Goal: Obtain resource: Obtain resource

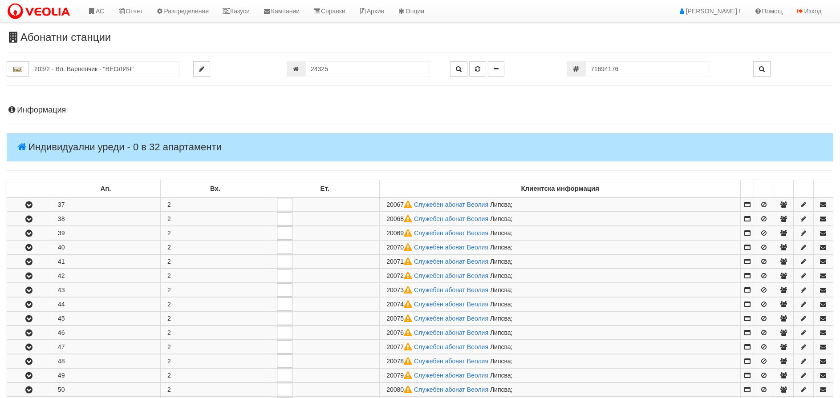
scroll to position [445, 0]
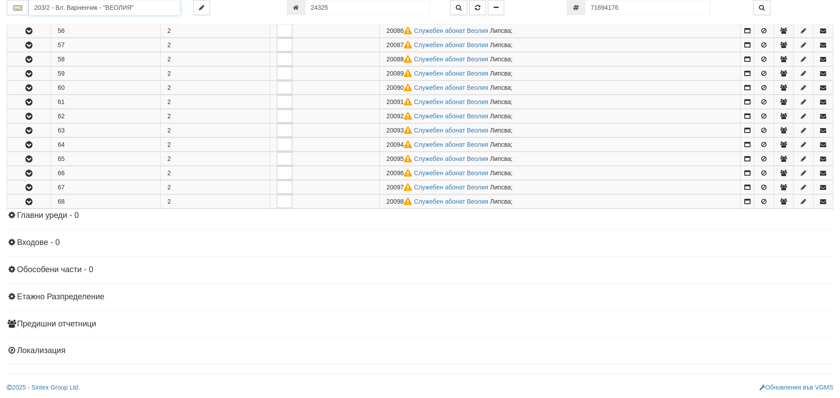
click at [123, 10] on input "203/2 - Вл. Варненчик - "ВЕОЛИЯ"" at bounding box center [104, 7] width 151 height 15
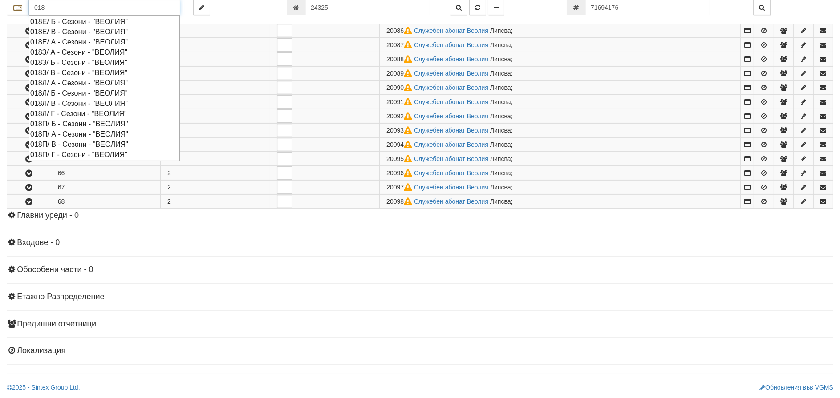
click at [73, 19] on div "018Е/ Б - Сезони - "ВЕОЛИЯ"" at bounding box center [104, 21] width 148 height 10
type input "018Е/ Б - Сезони - "ВЕОЛИЯ""
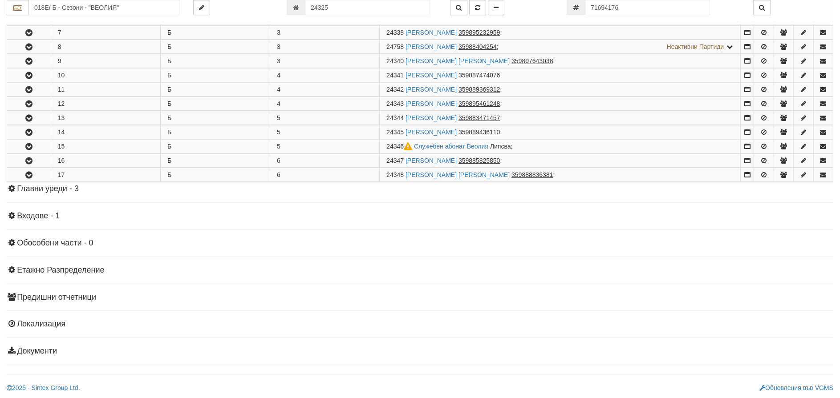
scroll to position [258, 0]
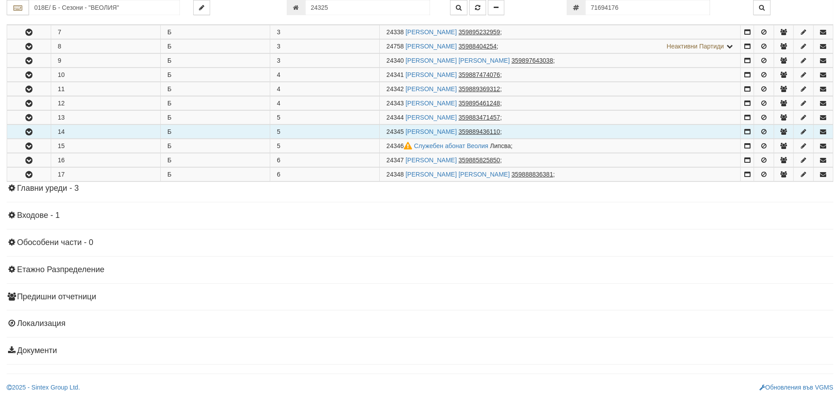
click at [29, 134] on icon "button" at bounding box center [29, 132] width 11 height 6
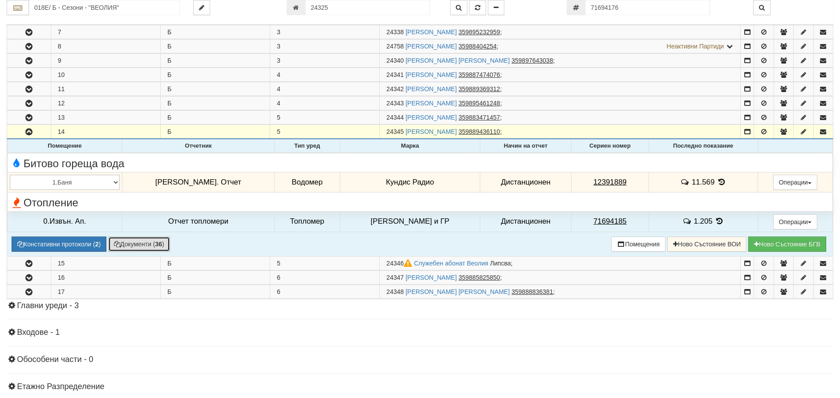
click at [134, 244] on button "Документи ( 36 )" at bounding box center [139, 244] width 62 height 15
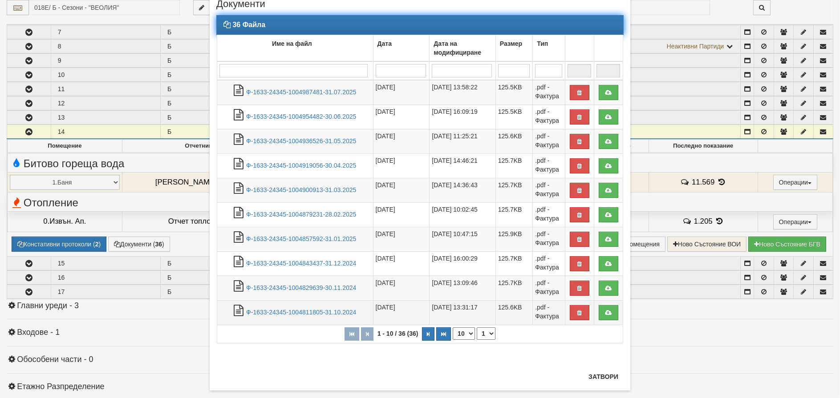
scroll to position [44, 0]
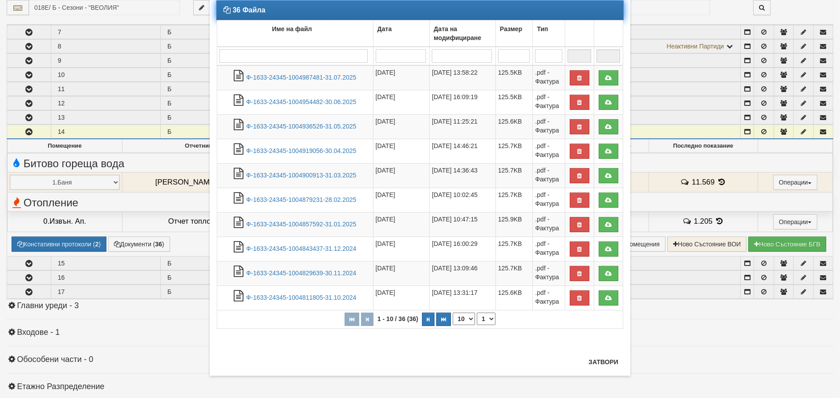
click at [462, 316] on select "10 20 30 40" at bounding box center [464, 319] width 22 height 12
select select "40"
click at [453, 325] on select "10 20 30 40" at bounding box center [464, 319] width 22 height 12
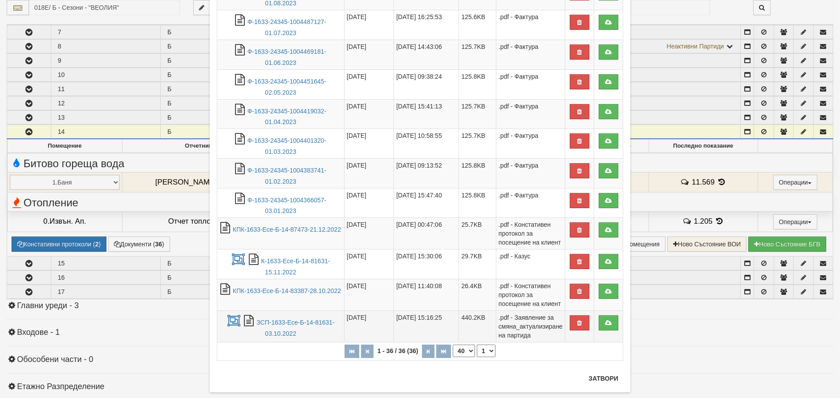
scroll to position [845, 0]
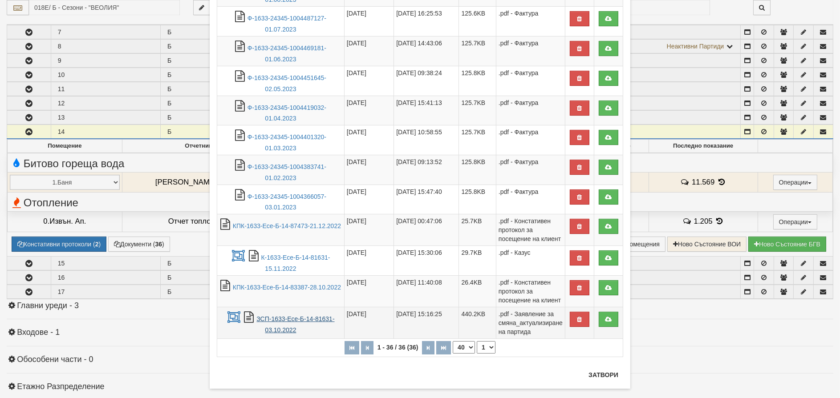
click at [283, 320] on link "ЗСП-1633-Есе-Б-14-81631-03.10.2022" at bounding box center [295, 325] width 78 height 18
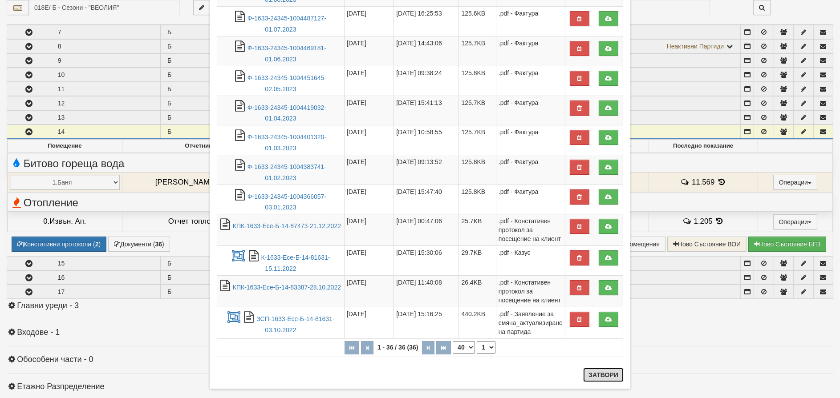
click at [592, 375] on button "Затвори" at bounding box center [603, 375] width 41 height 14
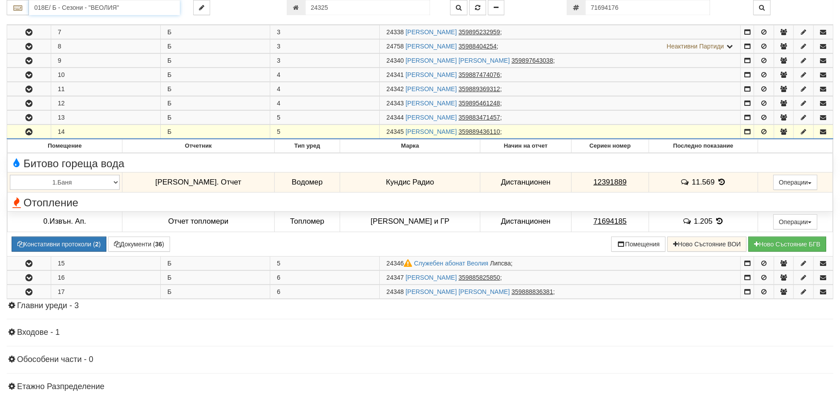
click at [77, 10] on input "018Е/ Б - Сезони - "ВЕОЛИЯ"" at bounding box center [104, 7] width 151 height 15
click at [75, 18] on div "241/1 - Вл. Варненчик - "ВЕОЛИЯ"" at bounding box center [104, 21] width 148 height 10
type input "241/1 - Вл. Варненчик - "ВЕОЛИЯ""
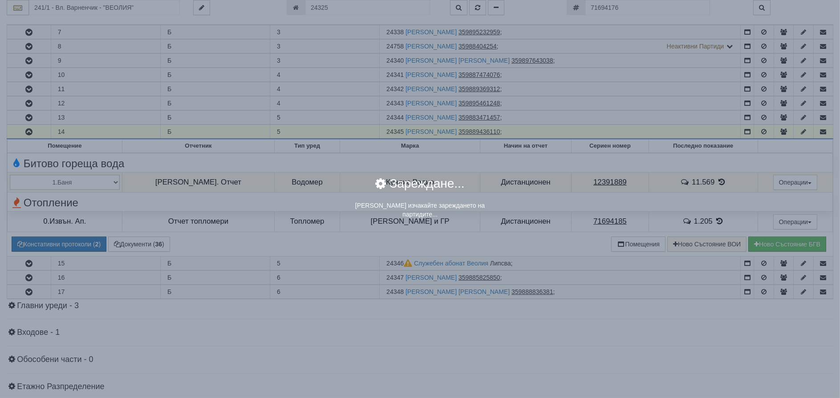
scroll to position [0, 0]
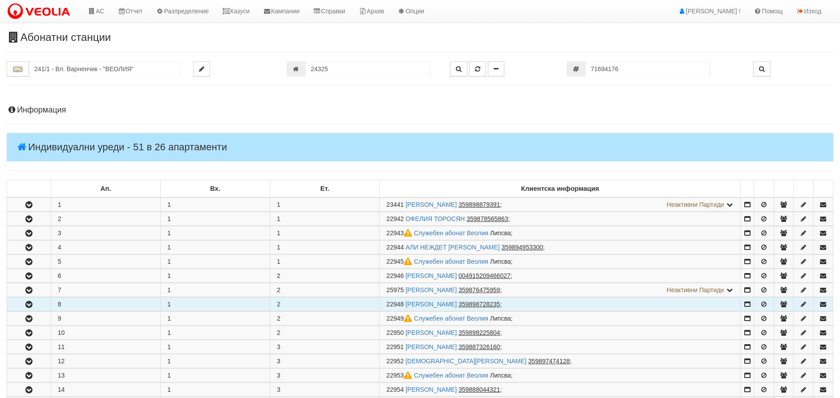
click at [33, 302] on icon "button" at bounding box center [29, 305] width 11 height 6
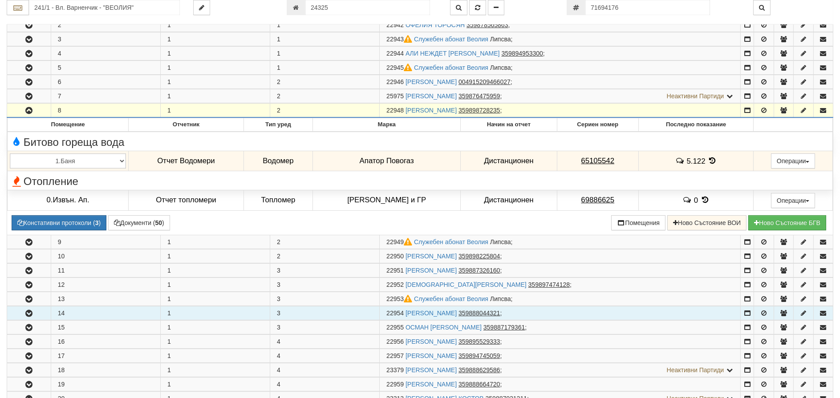
scroll to position [223, 0]
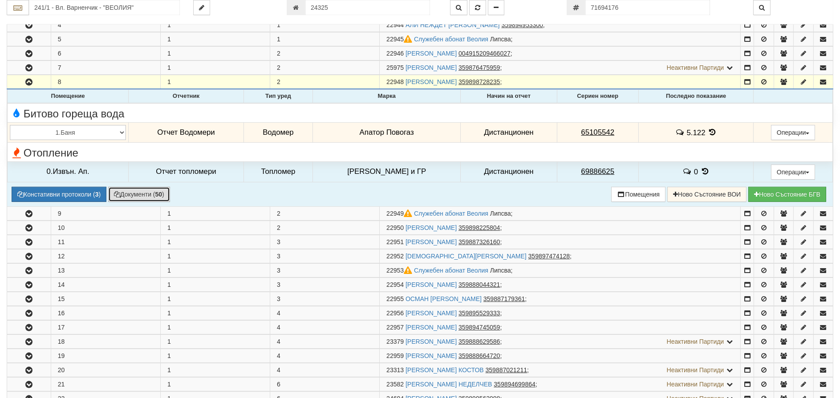
click at [138, 193] on button "Документи ( 50 )" at bounding box center [139, 194] width 62 height 15
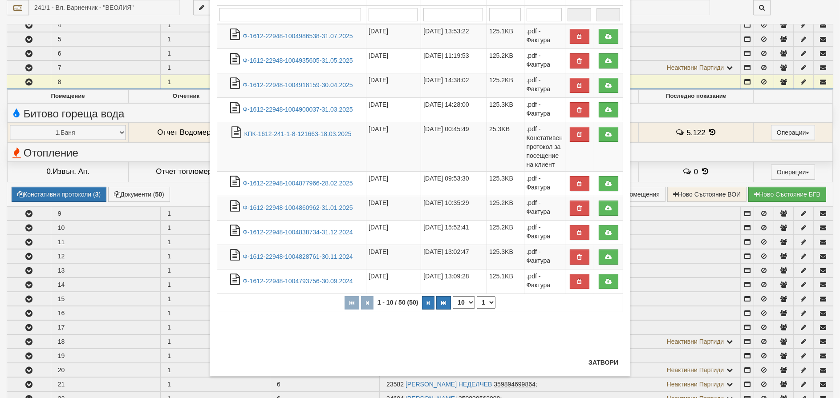
scroll to position [86, 0]
click at [464, 301] on select "10 20 30 40" at bounding box center [464, 302] width 22 height 12
select select "40"
click at [453, 308] on select "10 20 30 40" at bounding box center [464, 302] width 22 height 12
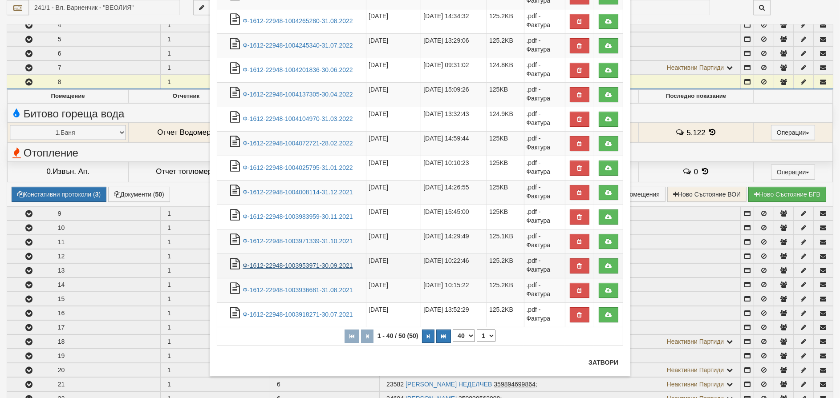
scroll to position [445, 0]
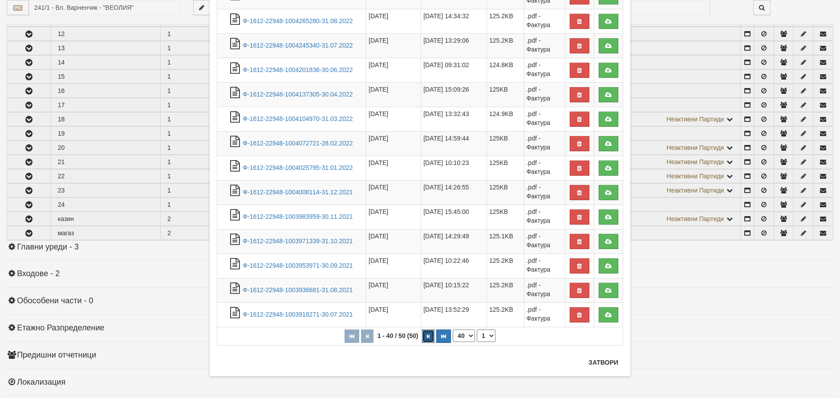
click at [428, 335] on button "button" at bounding box center [428, 336] width 12 height 13
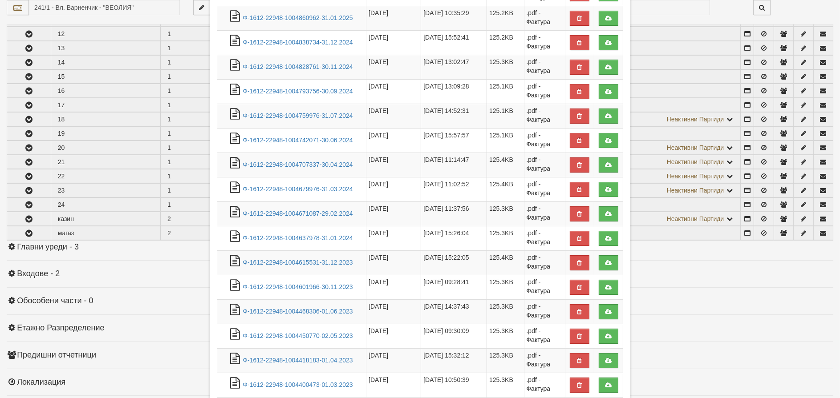
select select "2"
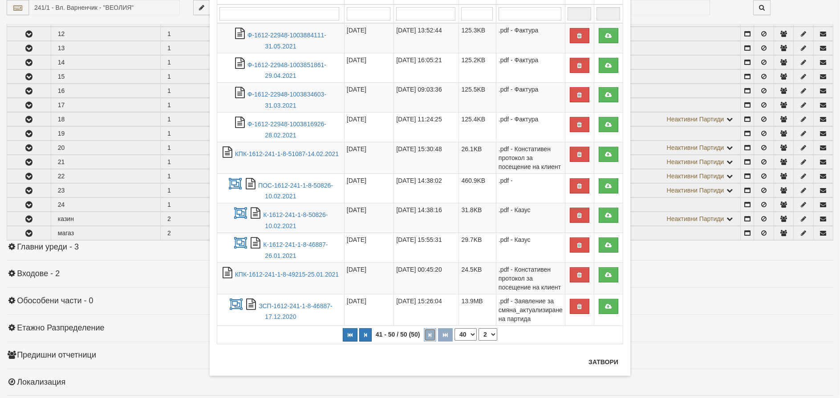
scroll to position [85, 0]
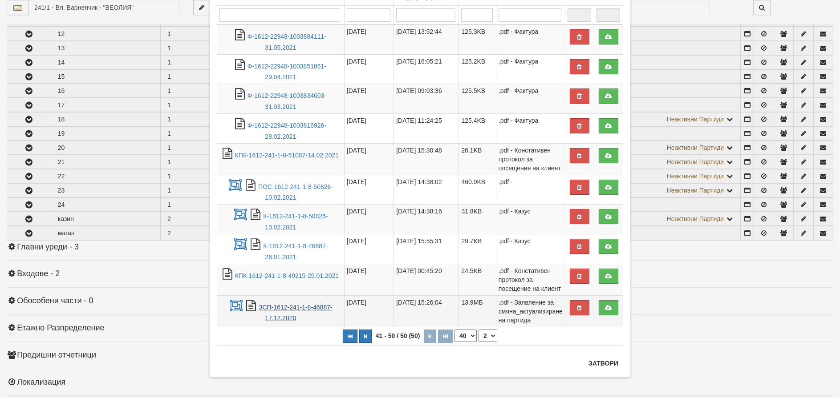
click at [275, 304] on link "ЗСП-1612-241-1-8-46887-17.12.2020" at bounding box center [295, 313] width 73 height 18
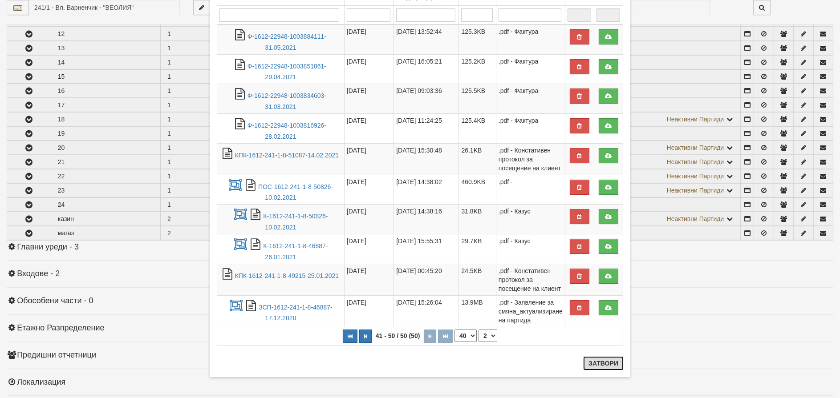
click at [615, 365] on button "Затвори" at bounding box center [603, 364] width 41 height 14
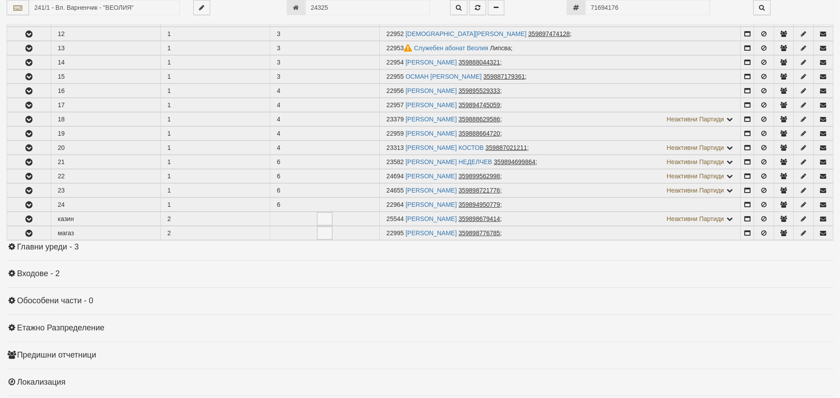
scroll to position [218, 0]
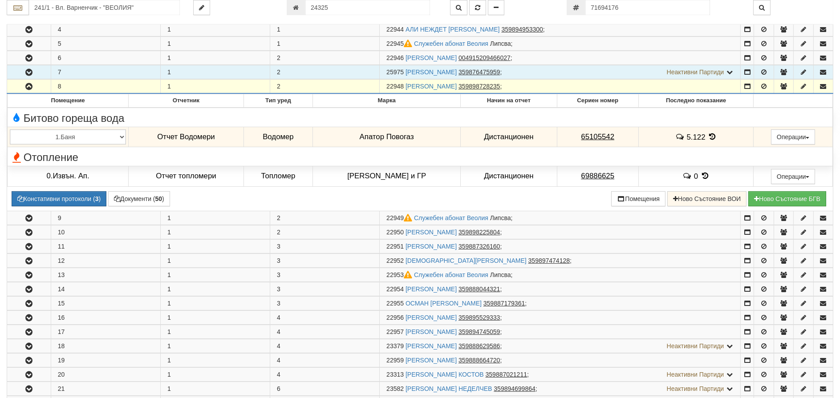
click at [28, 72] on icon "button" at bounding box center [29, 72] width 11 height 6
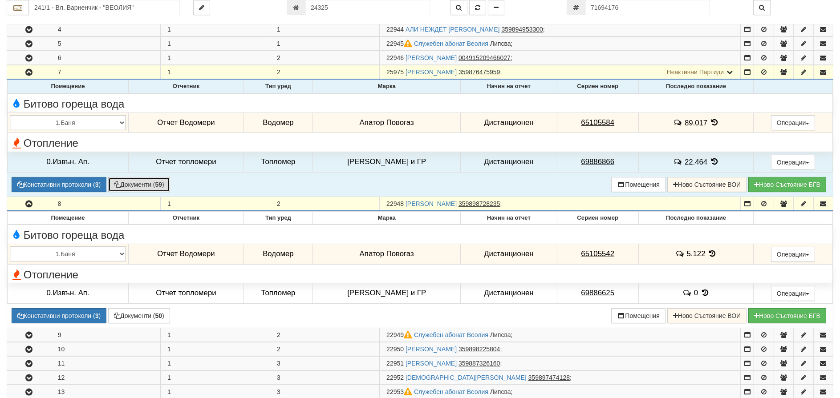
click at [139, 183] on button "Документи ( 59 )" at bounding box center [139, 184] width 62 height 15
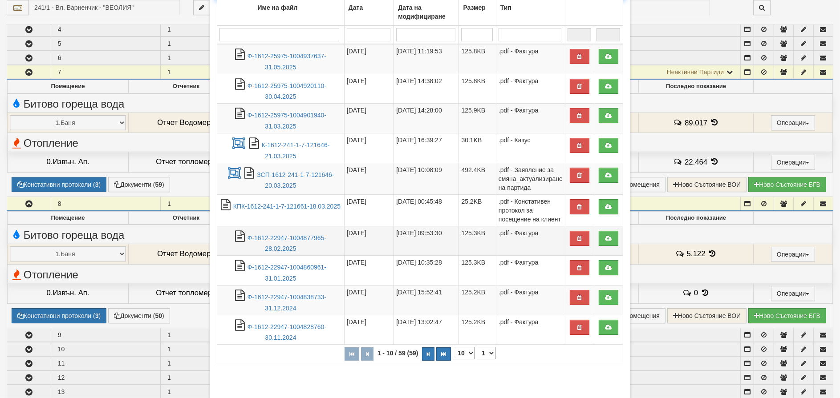
scroll to position [111, 0]
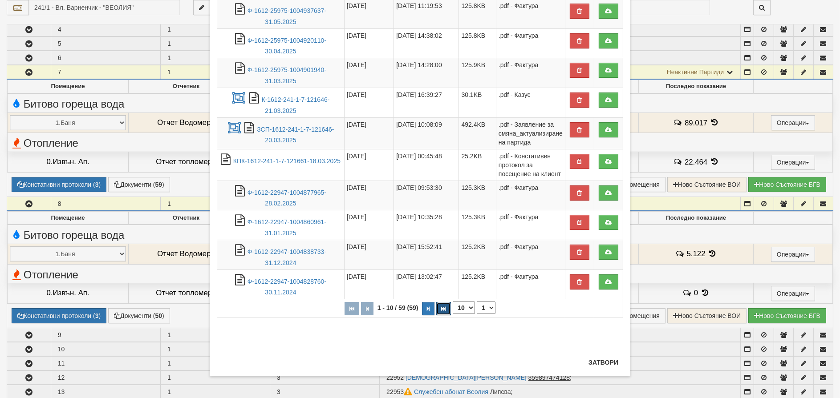
click at [445, 307] on button "button" at bounding box center [443, 308] width 15 height 13
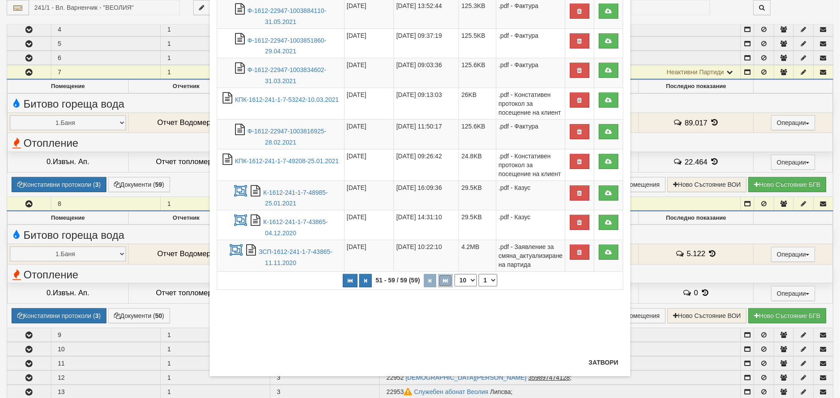
select select "6"
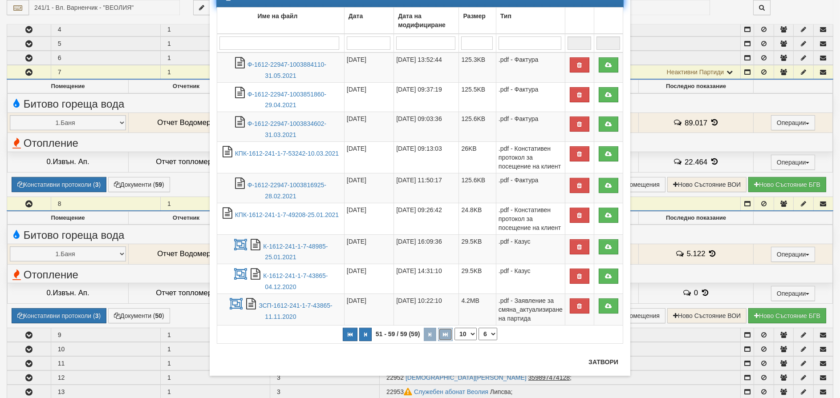
scroll to position [57, 0]
click at [292, 307] on link "ЗСП-1612-241-1-7-43865-11.11.2020" at bounding box center [295, 312] width 73 height 18
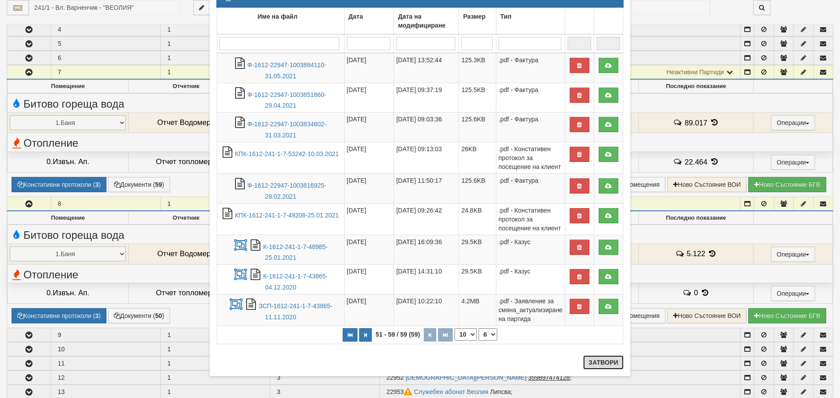
click at [605, 362] on button "Затвори" at bounding box center [603, 363] width 41 height 14
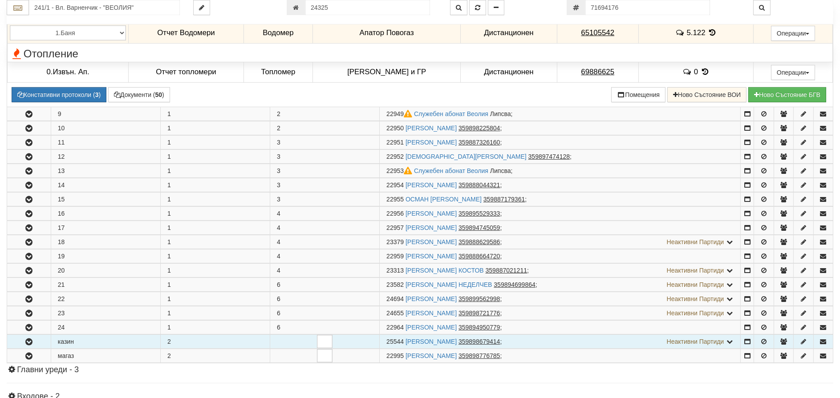
scroll to position [441, 0]
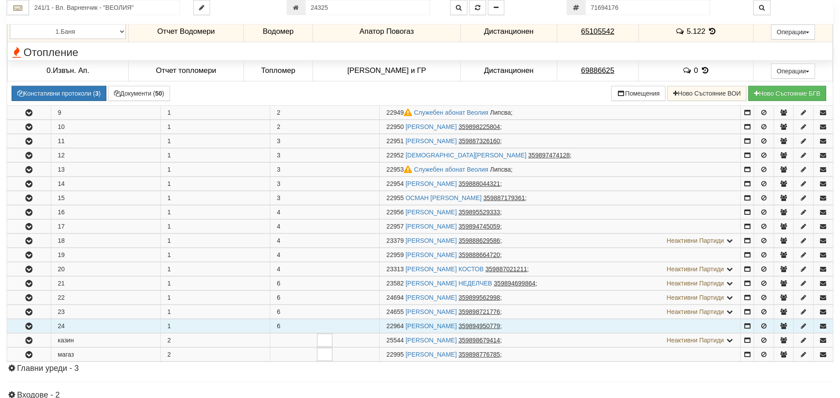
click at [30, 325] on icon "button" at bounding box center [29, 327] width 11 height 6
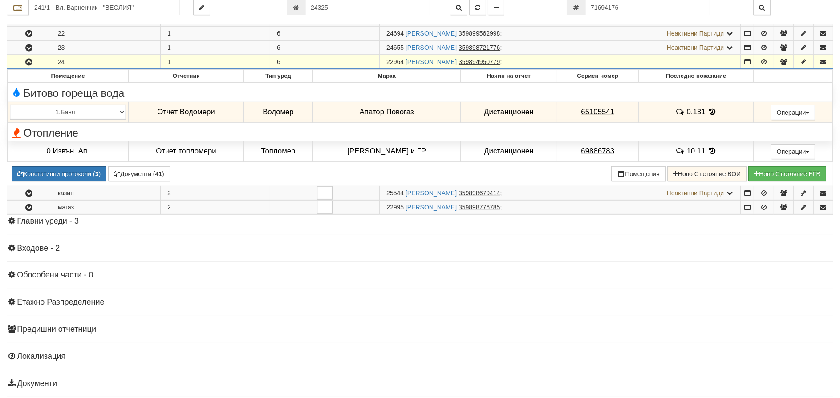
scroll to position [708, 0]
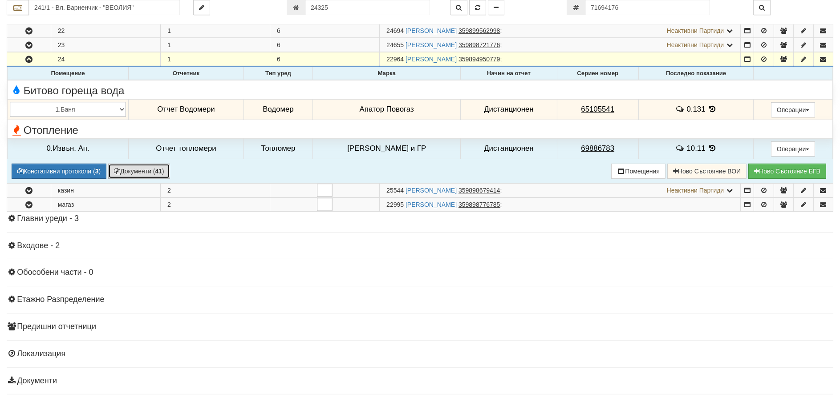
click at [136, 170] on button "Документи ( 41 )" at bounding box center [139, 171] width 62 height 15
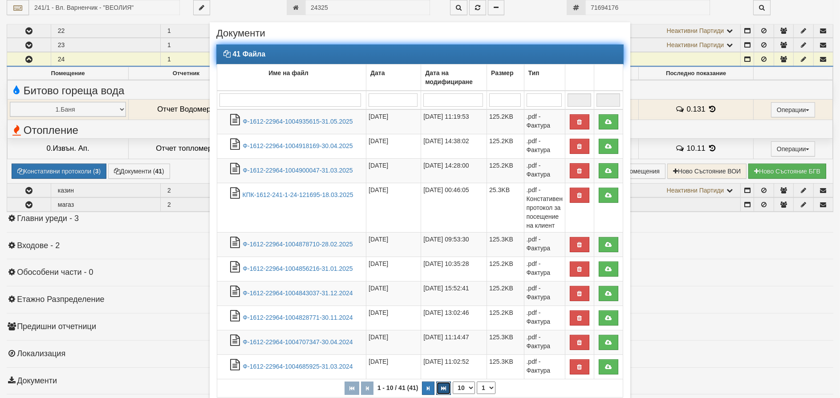
click at [443, 386] on button "button" at bounding box center [443, 388] width 15 height 13
select select "5"
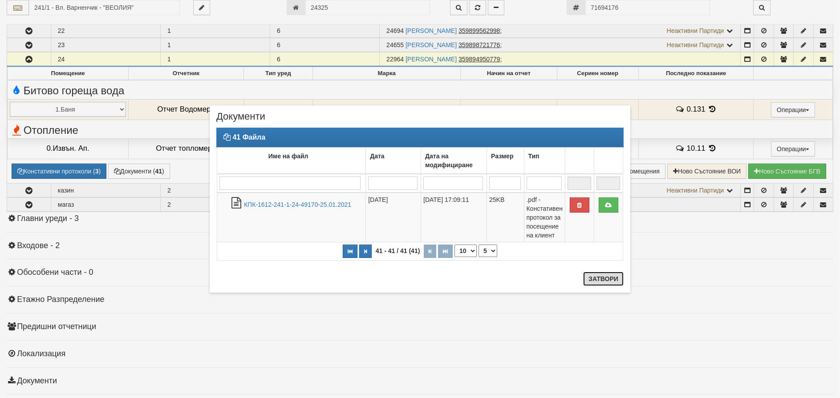
click at [592, 275] on button "Затвори" at bounding box center [603, 279] width 41 height 14
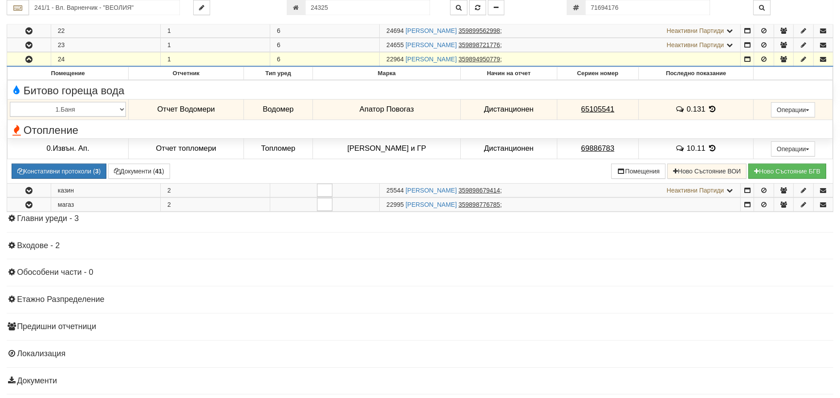
click at [35, 55] on button "button" at bounding box center [29, 59] width 44 height 13
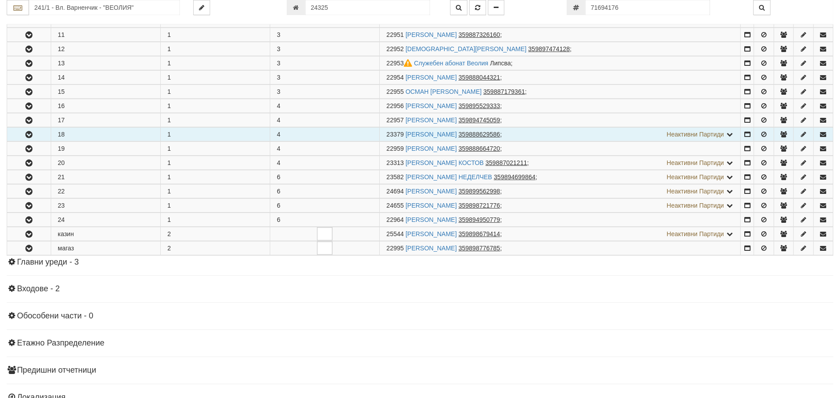
scroll to position [533, 0]
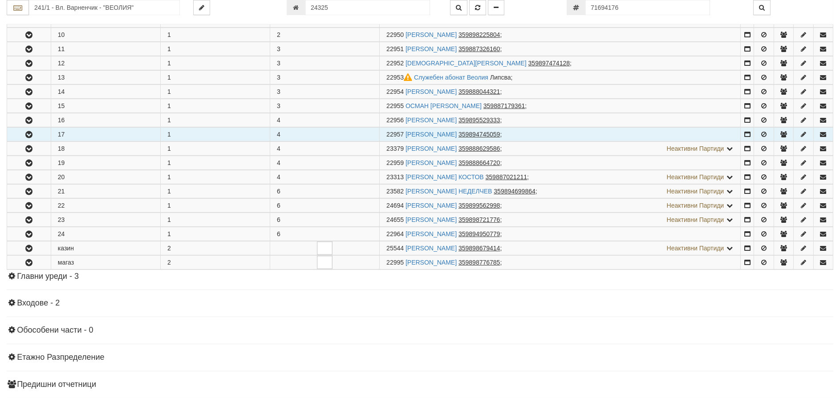
click at [29, 134] on icon "button" at bounding box center [29, 135] width 11 height 6
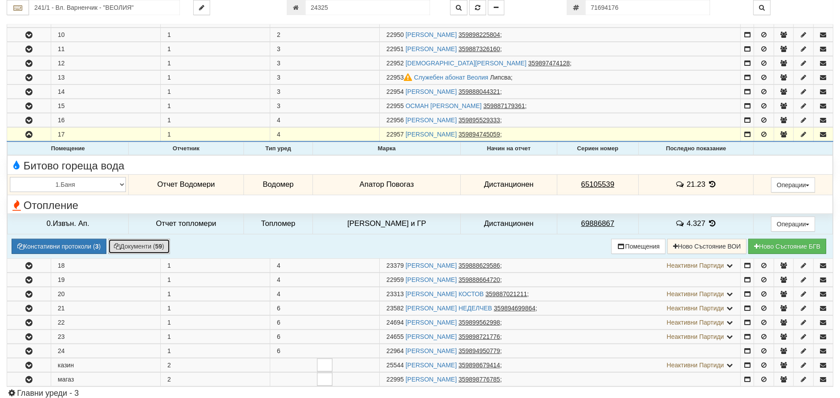
click at [135, 246] on button "Документи ( 59 )" at bounding box center [139, 246] width 62 height 15
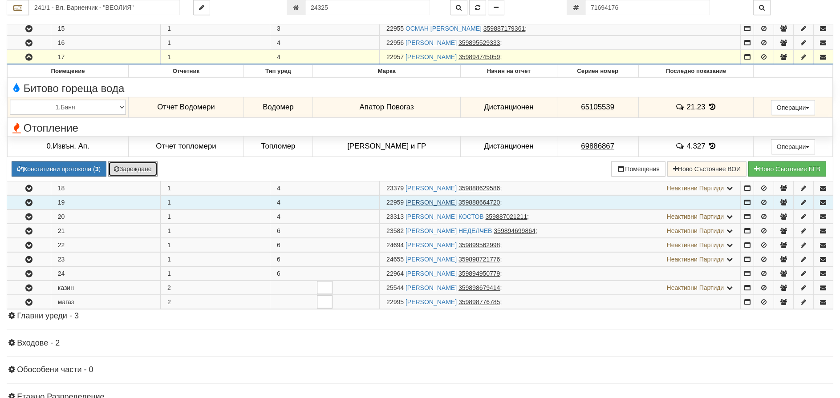
scroll to position [622, 0]
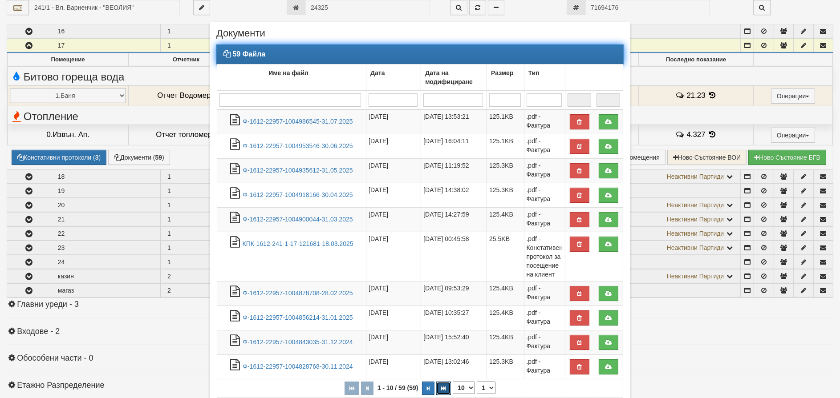
click at [441, 388] on icon "button" at bounding box center [443, 388] width 5 height 5
select select "6"
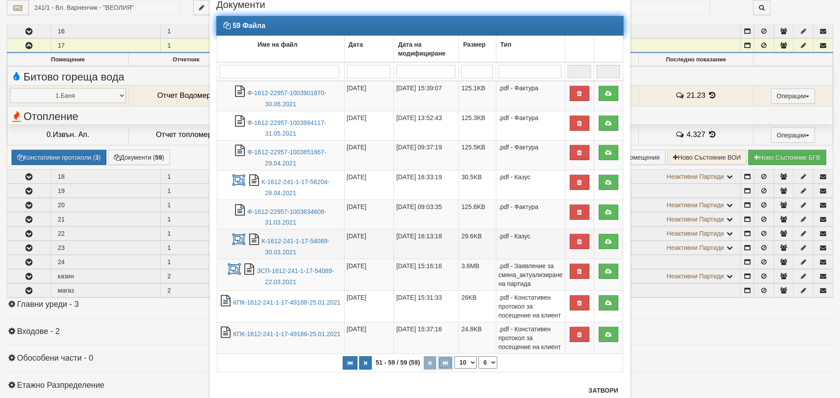
scroll to position [57, 0]
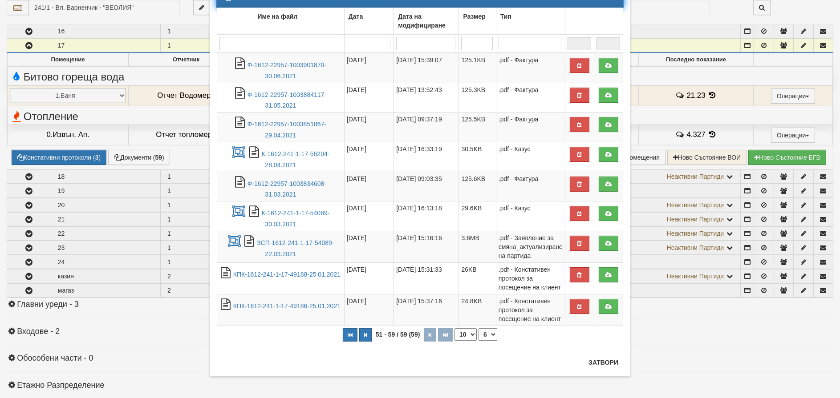
click at [460, 333] on select "10 20 30 40" at bounding box center [465, 334] width 22 height 12
select select "40"
click at [454, 341] on select "10 20 30 40" at bounding box center [465, 334] width 22 height 12
select select "2"
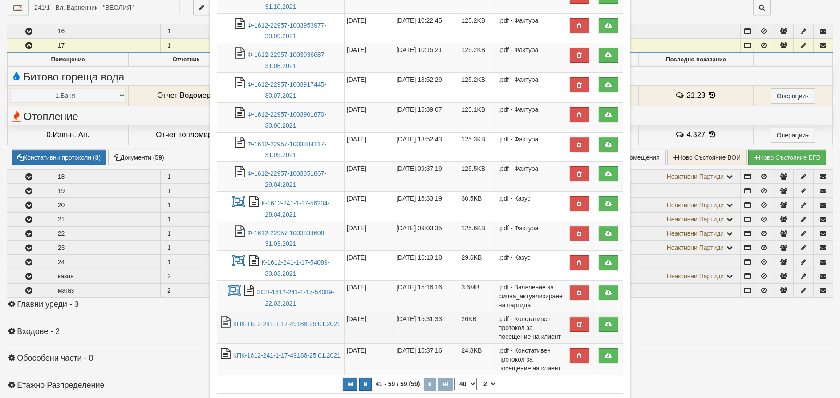
scroll to position [353, 0]
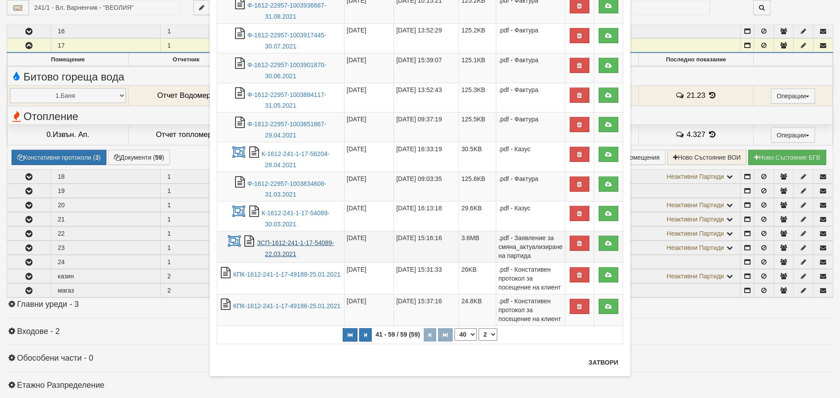
click at [287, 244] on link "ЗСП-1612-241-1-17-54089-22.03.2021" at bounding box center [295, 248] width 77 height 18
drag, startPoint x: 596, startPoint y: 365, endPoint x: 528, endPoint y: 312, distance: 86.9
click at [596, 366] on button "Затвори" at bounding box center [603, 363] width 41 height 14
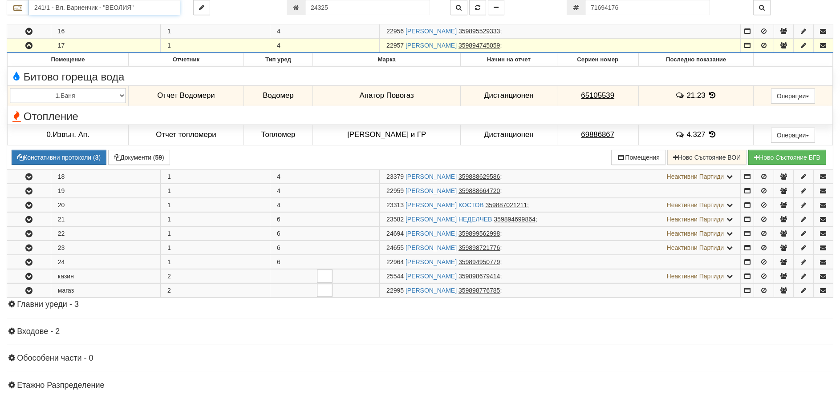
click at [95, 11] on input "241/1 - Вл. Варненчик - "ВЕОЛИЯ"" at bounding box center [104, 7] width 151 height 15
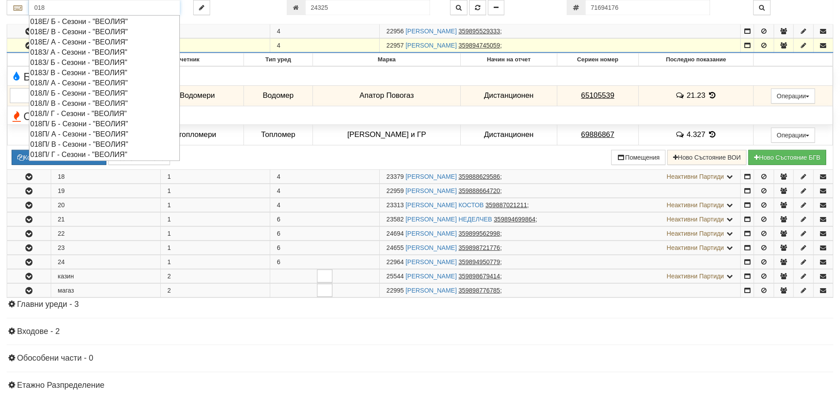
click at [69, 51] on div "018З/ А - Сезони - "ВЕОЛИЯ"" at bounding box center [104, 52] width 148 height 10
type input "018З/ А - Сезони - "ВЕОЛИЯ""
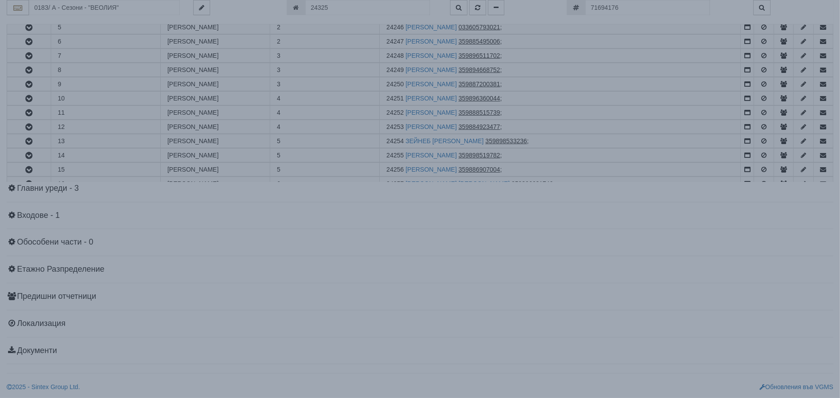
scroll to position [0, 0]
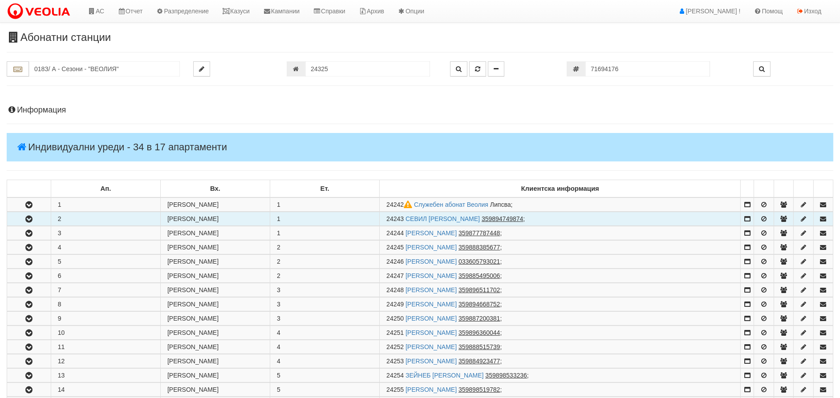
click at [28, 219] on icon "button" at bounding box center [29, 219] width 11 height 6
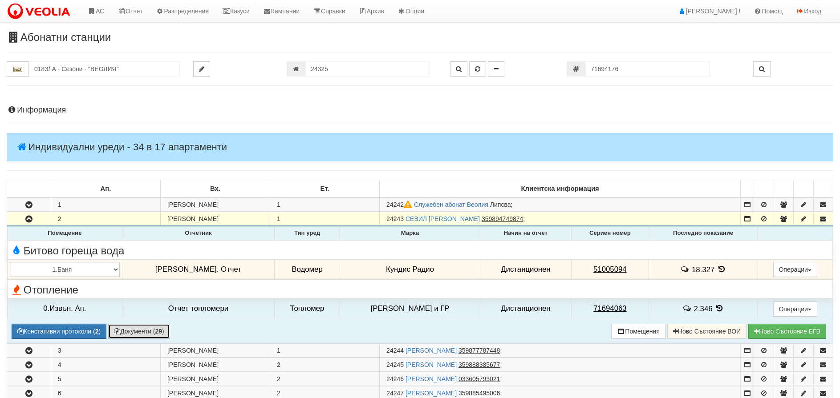
click at [138, 334] on button "Документи ( 29 )" at bounding box center [139, 331] width 62 height 15
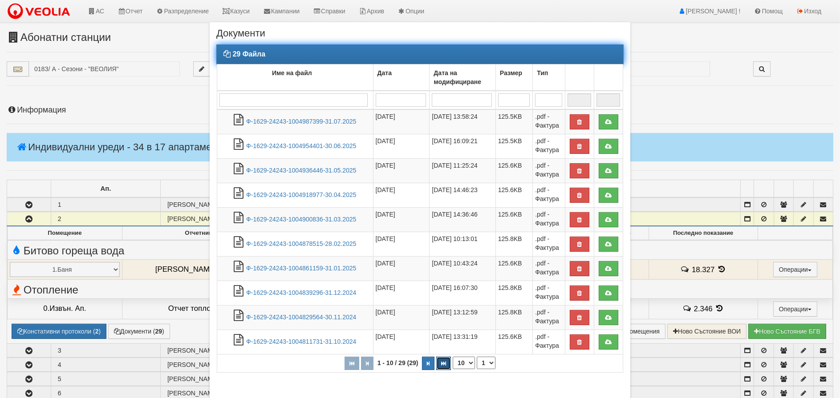
click at [441, 361] on icon "button" at bounding box center [443, 363] width 5 height 5
select select "3"
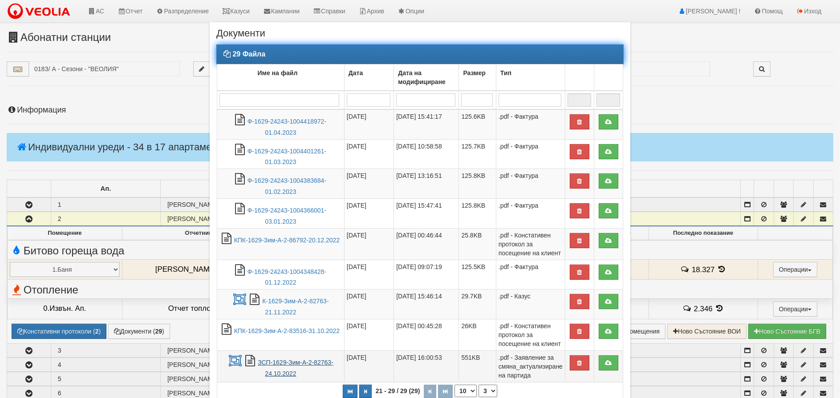
click at [280, 366] on link "ЗСП-1629-Зим-А-2-82763-24.10.2022" at bounding box center [296, 368] width 76 height 18
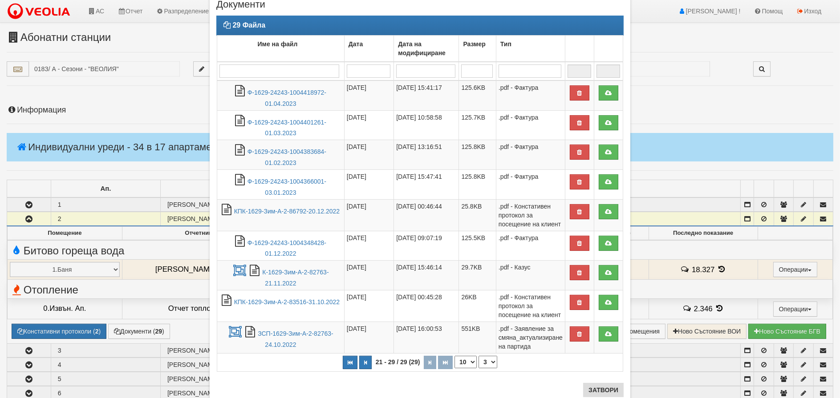
scroll to position [57, 0]
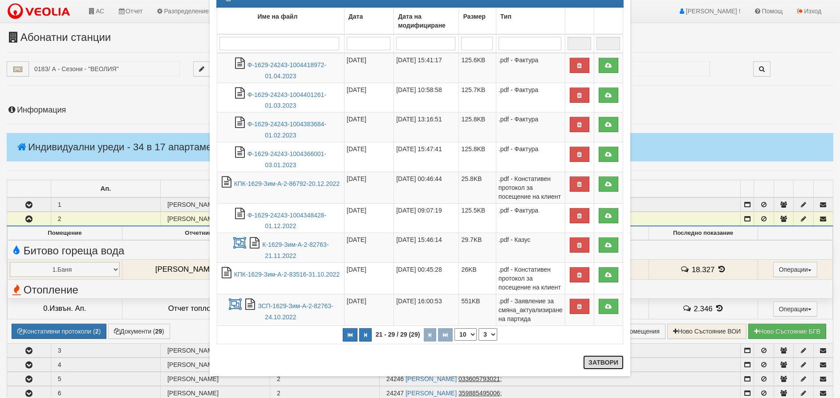
click at [597, 358] on button "Затвори" at bounding box center [603, 363] width 41 height 14
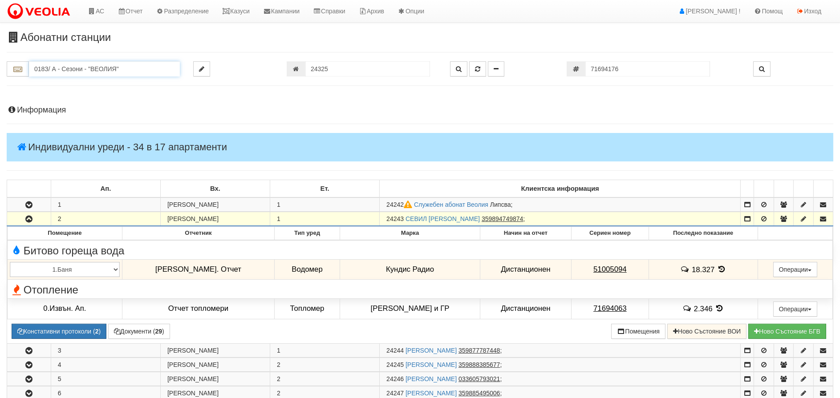
click at [113, 71] on input "018З/ А - Сезони - "ВЕОЛИЯ"" at bounding box center [104, 68] width 151 height 15
click at [72, 81] on div "248/1 - Вл. Варненчик - "ВЕОЛИЯ"" at bounding box center [104, 83] width 148 height 10
type input "248/1 - Вл. Варненчик - "ВЕОЛИЯ""
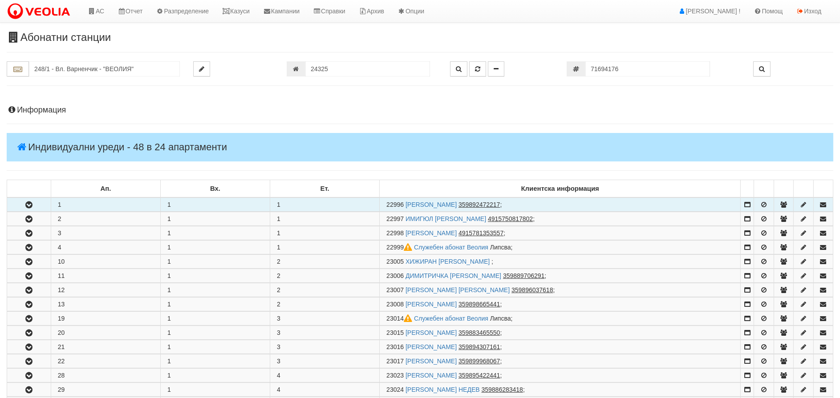
click at [31, 207] on icon "button" at bounding box center [29, 205] width 11 height 6
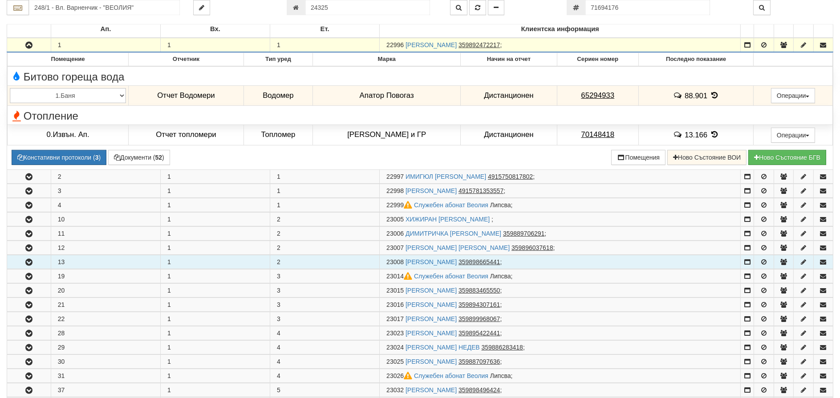
scroll to position [178, 0]
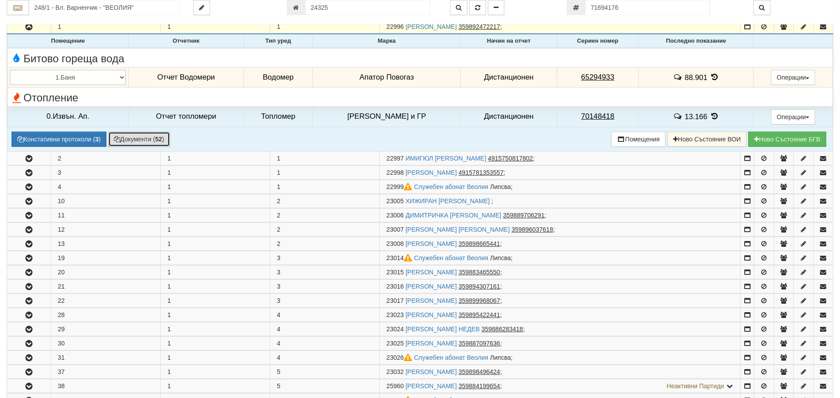
click at [144, 142] on button "Документи ( 52 )" at bounding box center [139, 139] width 62 height 15
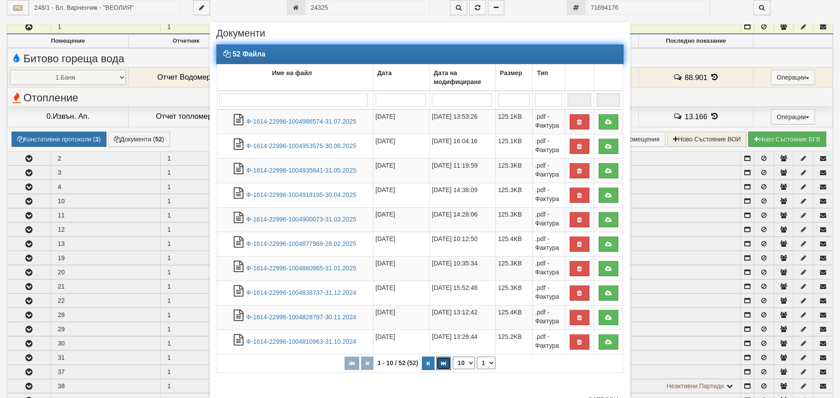
click at [442, 363] on icon "button" at bounding box center [443, 363] width 5 height 5
select select "6"
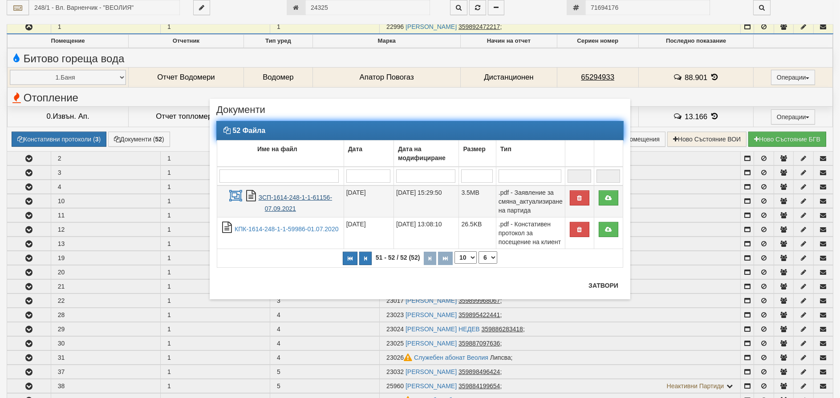
click at [299, 197] on link "ЗСП-1614-248-1-1-61156-07.09.2021" at bounding box center [295, 203] width 73 height 18
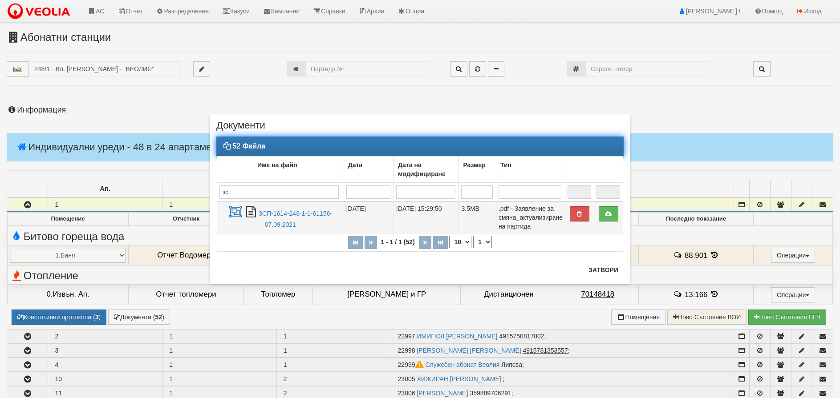
scroll to position [134, 0]
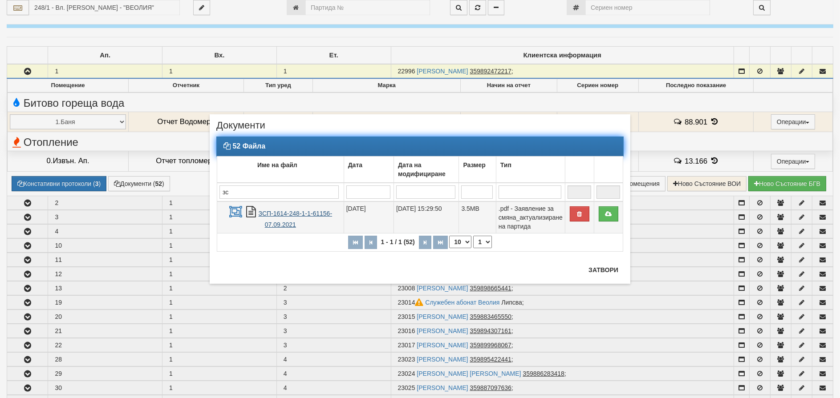
click at [283, 213] on link "ЗСП-1614-248-1-1-61156-07.09.2021" at bounding box center [295, 219] width 73 height 18
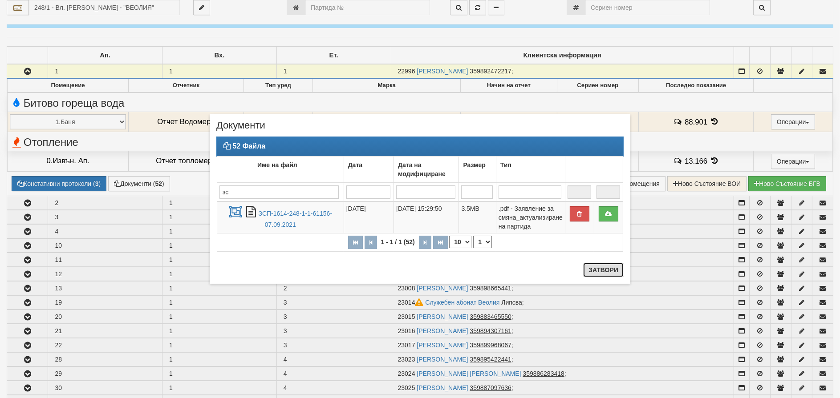
drag, startPoint x: 610, startPoint y: 273, endPoint x: 594, endPoint y: 273, distance: 16.0
click at [610, 273] on button "Затвори" at bounding box center [603, 270] width 41 height 14
